Goal: Book appointment/travel/reservation

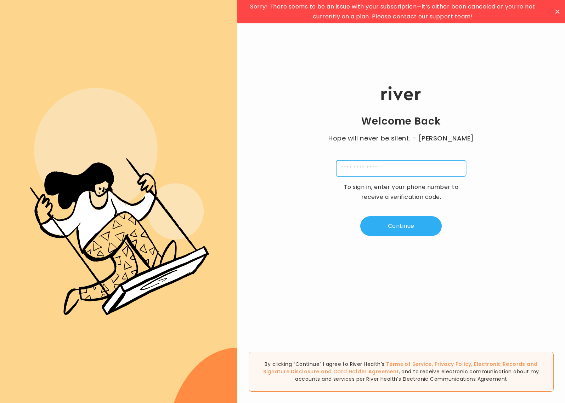
click at [406, 169] on input "tel" at bounding box center [401, 168] width 130 height 16
type input "**********"
type input "*"
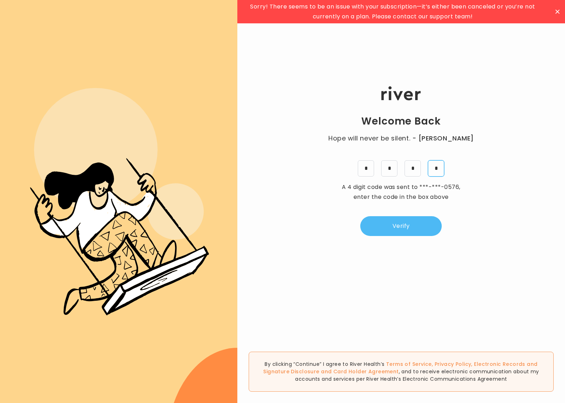
type input "*"
click at [414, 225] on button "Verify" at bounding box center [400, 226] width 81 height 20
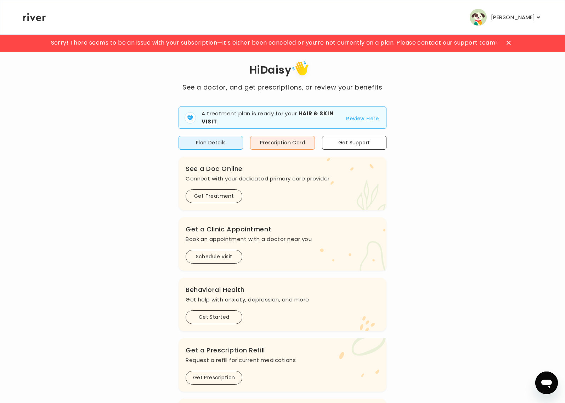
click at [382, 41] on span "Sorry! There seems to be an issue with your subscription—it’s either been cance…" at bounding box center [274, 43] width 446 height 10
click at [510, 14] on p "[PERSON_NAME]" at bounding box center [513, 17] width 44 height 10
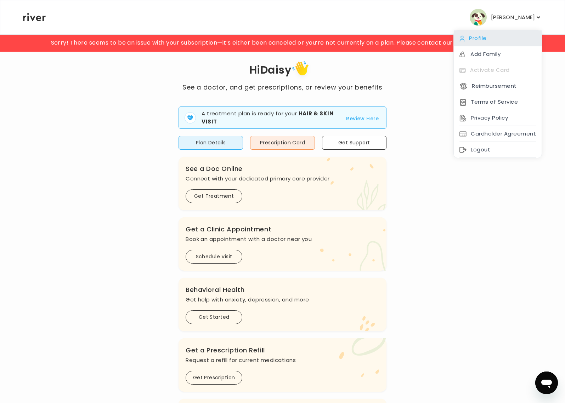
click at [486, 41] on div "Profile" at bounding box center [497, 38] width 88 height 16
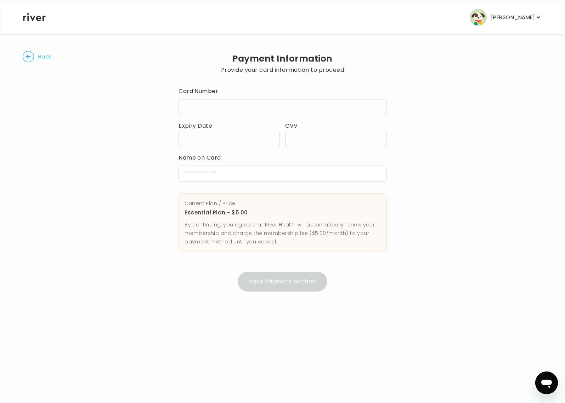
click at [225, 104] on div at bounding box center [282, 107] width 208 height 16
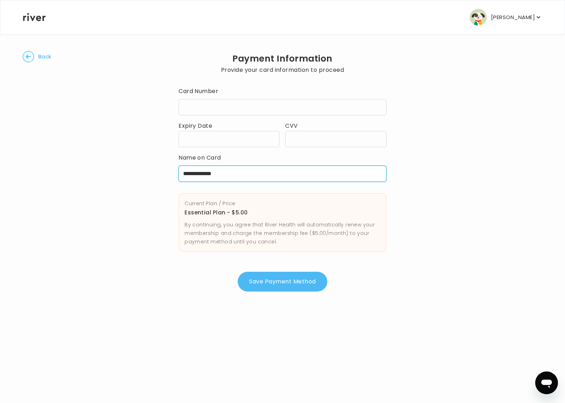
type input "**********"
click at [301, 281] on button "Save Payment Method" at bounding box center [282, 282] width 89 height 20
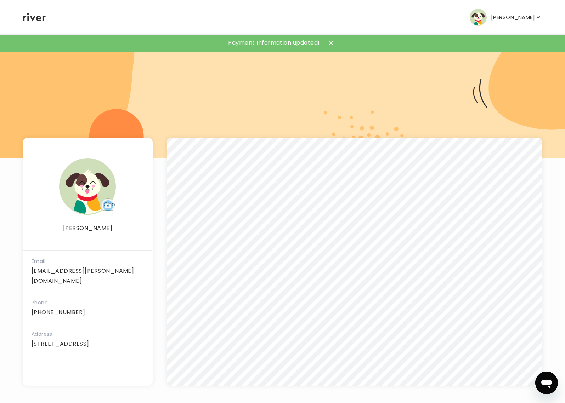
click at [34, 15] on icon at bounding box center [34, 17] width 23 height 8
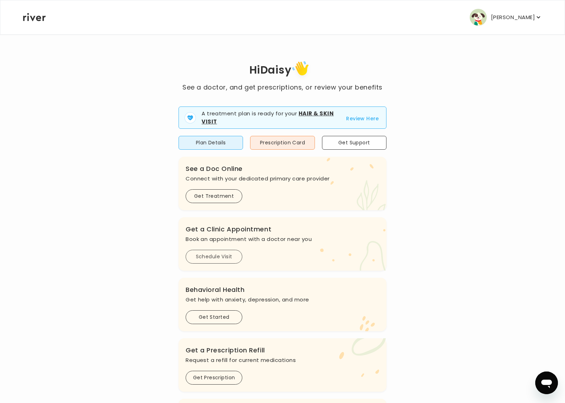
click at [216, 253] on button "Schedule Visit" at bounding box center [213, 257] width 57 height 14
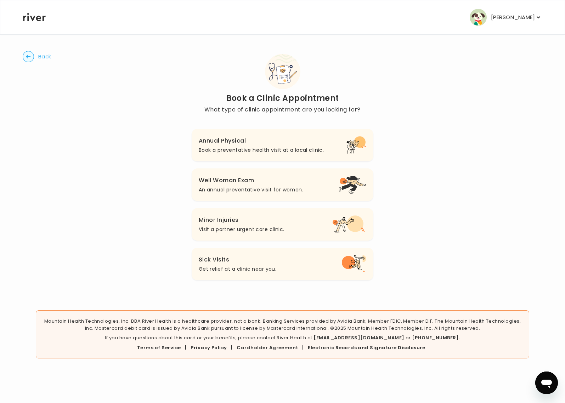
click at [232, 150] on p "Book a preventative health visit at a local clinic." at bounding box center [261, 150] width 125 height 8
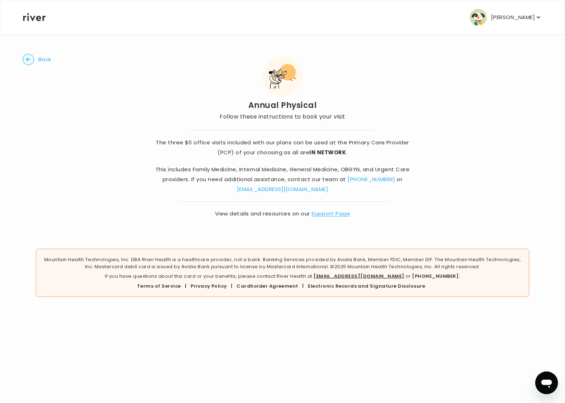
click at [375, 181] on link "[PHONE_NUMBER]" at bounding box center [371, 179] width 48 height 7
click at [32, 57] on circle "button" at bounding box center [28, 59] width 11 height 11
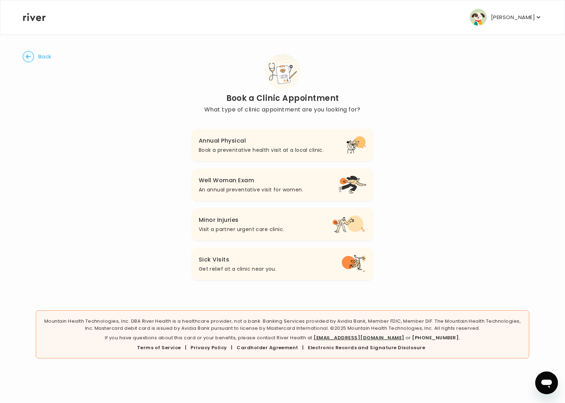
click at [289, 138] on h3 "Annual Physical" at bounding box center [261, 141] width 125 height 10
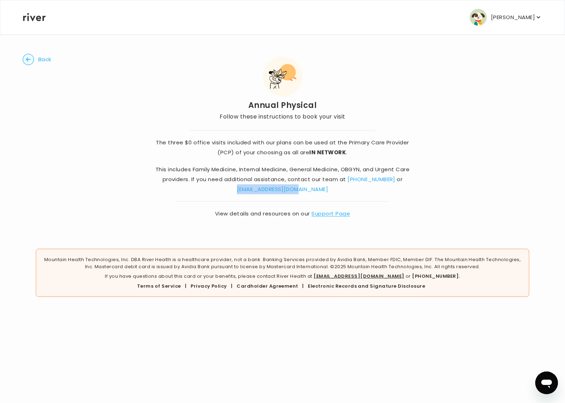
drag, startPoint x: 318, startPoint y: 188, endPoint x: 248, endPoint y: 192, distance: 69.8
click at [248, 192] on p "This includes Family Medicine, Internal Medicine, General Medicine, OBGYN, and …" at bounding box center [282, 180] width 265 height 30
copy link "[EMAIL_ADDRESS][DOMAIN_NAME]"
